Goal: Transaction & Acquisition: Purchase product/service

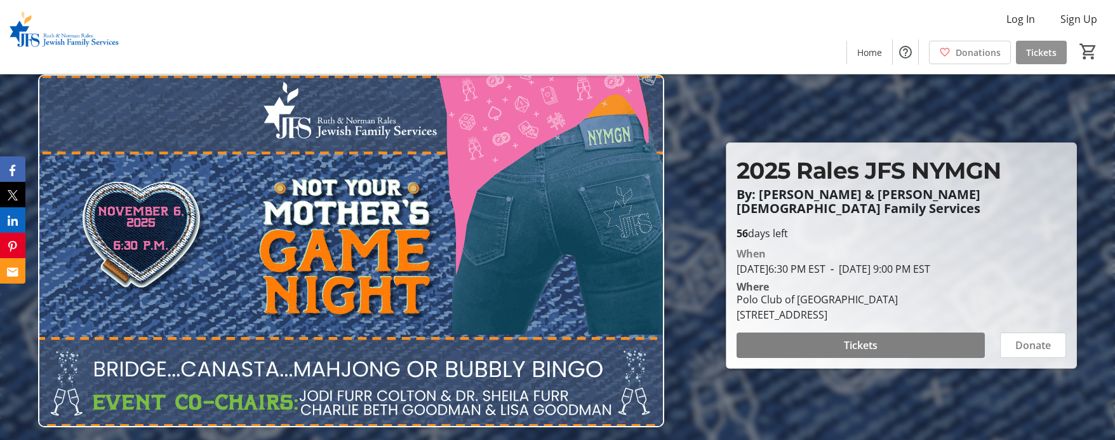
click at [1046, 42] on span at bounding box center [1041, 52] width 51 height 30
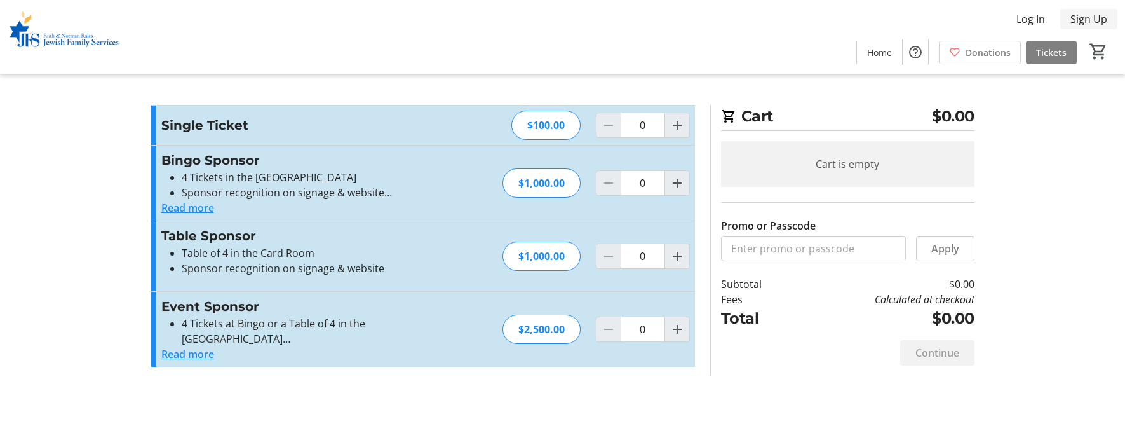
click at [1075, 17] on span "Sign Up" at bounding box center [1088, 18] width 37 height 15
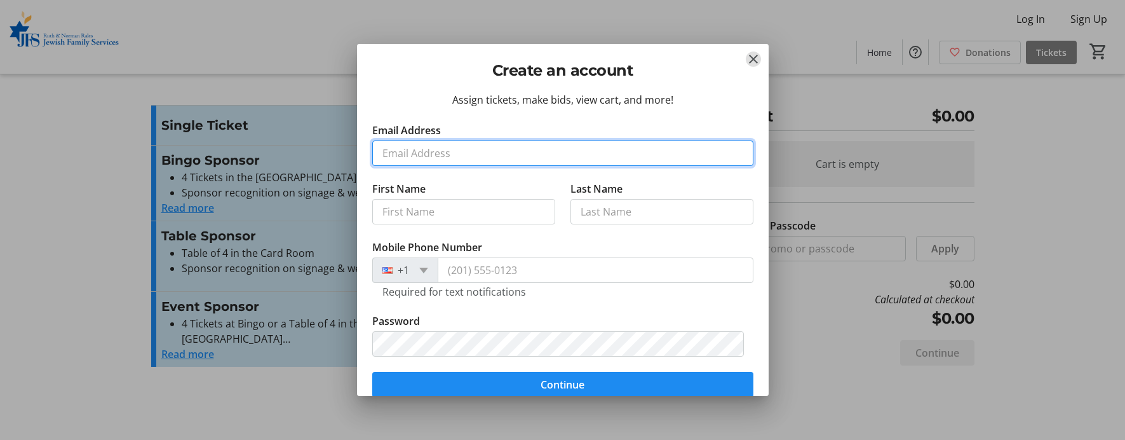
click at [441, 142] on input "Email Address" at bounding box center [562, 152] width 381 height 25
type input "[EMAIL_ADDRESS][DOMAIN_NAME]"
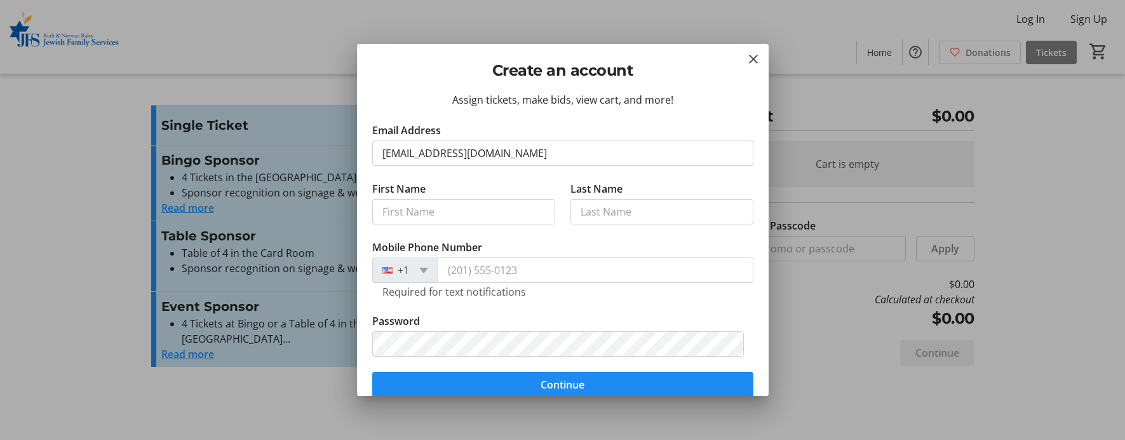
type input "[PERSON_NAME]"
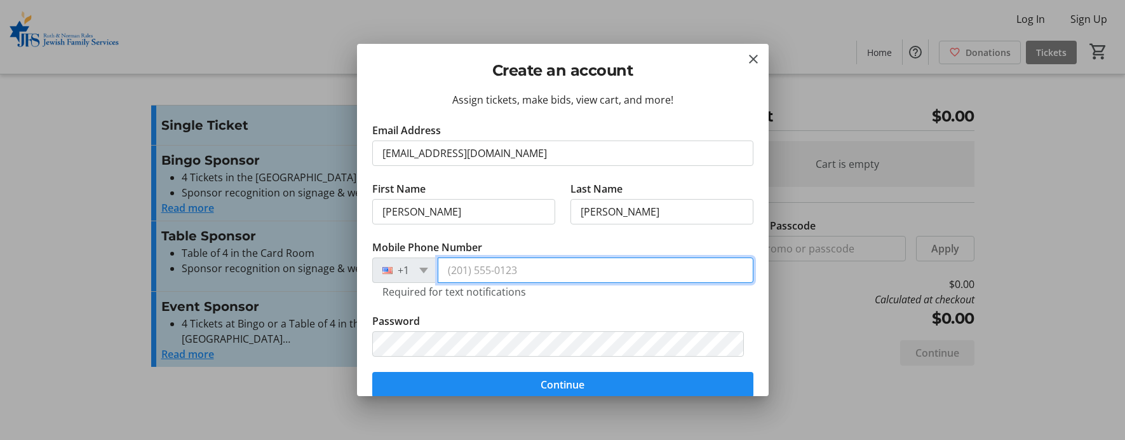
type input "[PHONE_NUMBER]"
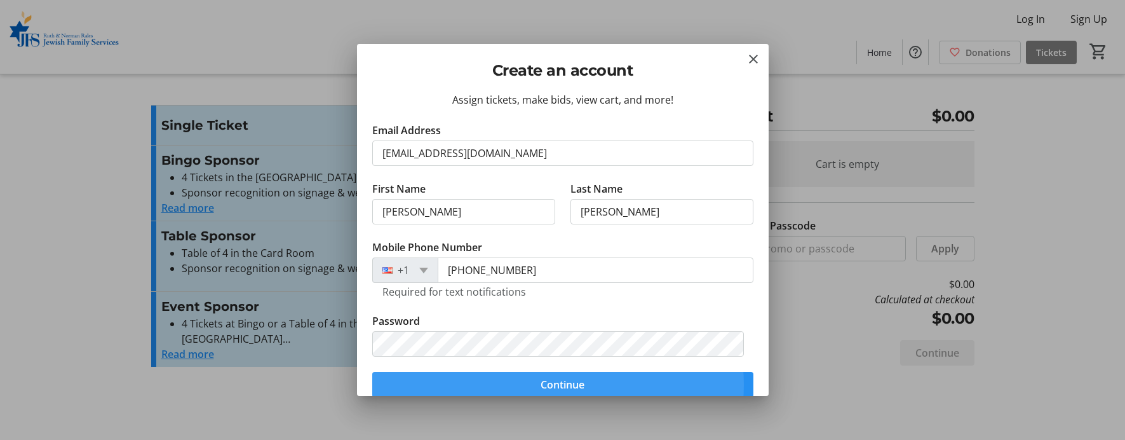
click at [549, 384] on span "Continue" at bounding box center [563, 384] width 44 height 15
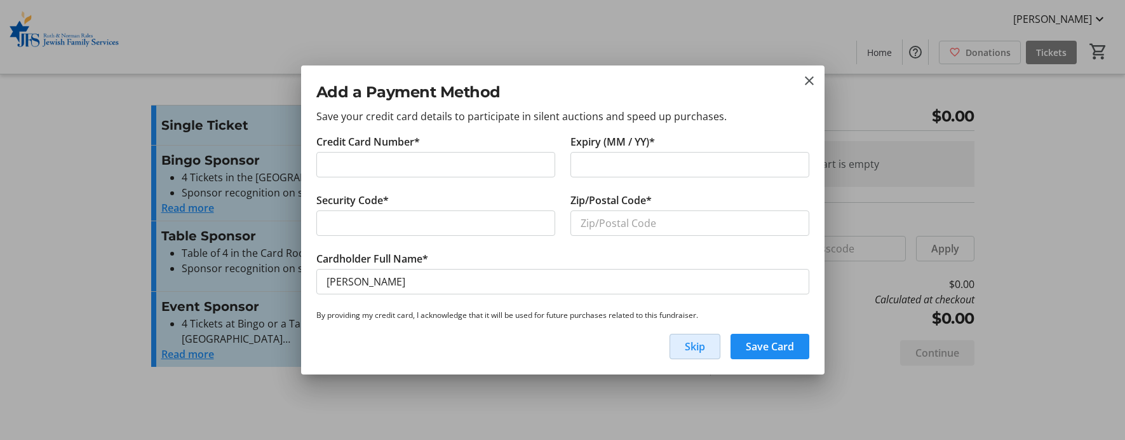
click at [701, 350] on span "Skip" at bounding box center [695, 346] width 20 height 15
